Goal: Find specific page/section: Find specific page/section

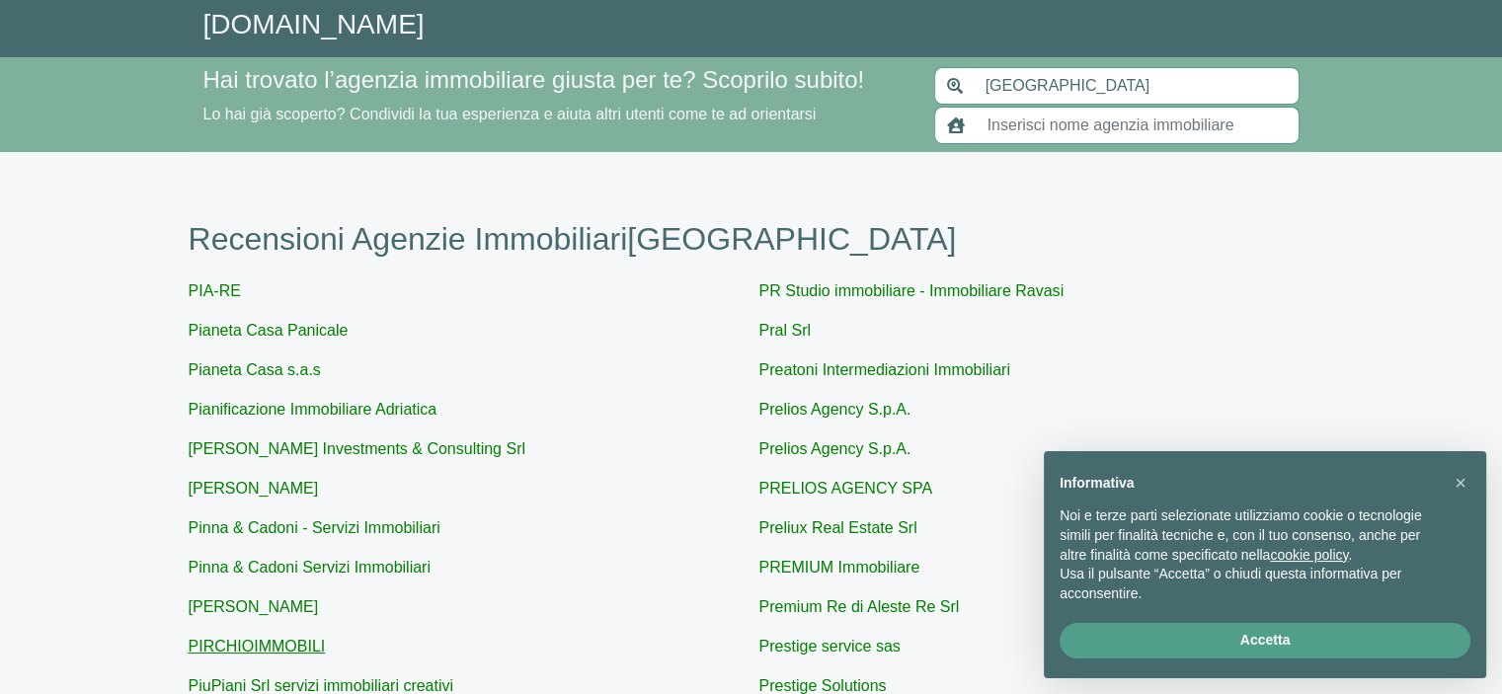
click at [258, 641] on link "PIRCHIOIMMOBILI" at bounding box center [257, 646] width 137 height 17
type input "PIRCHIOIMMOBILI"
